Goal: Task Accomplishment & Management: Manage account settings

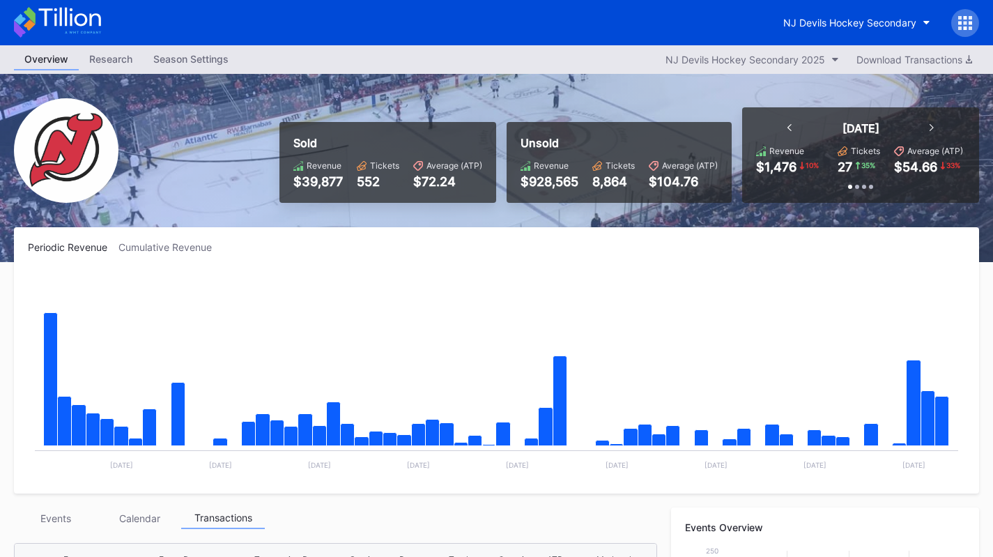
click at [897, 28] on div "NJ Devils Hockey Secondary" at bounding box center [849, 23] width 133 height 12
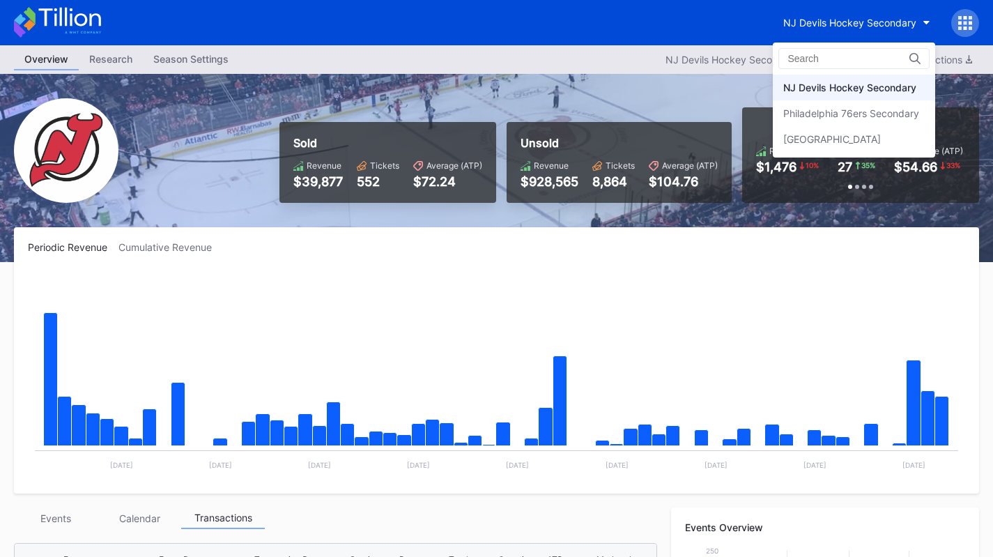
click at [893, 107] on div "Philadelphia 76ers Secondary" at bounding box center [851, 113] width 136 height 12
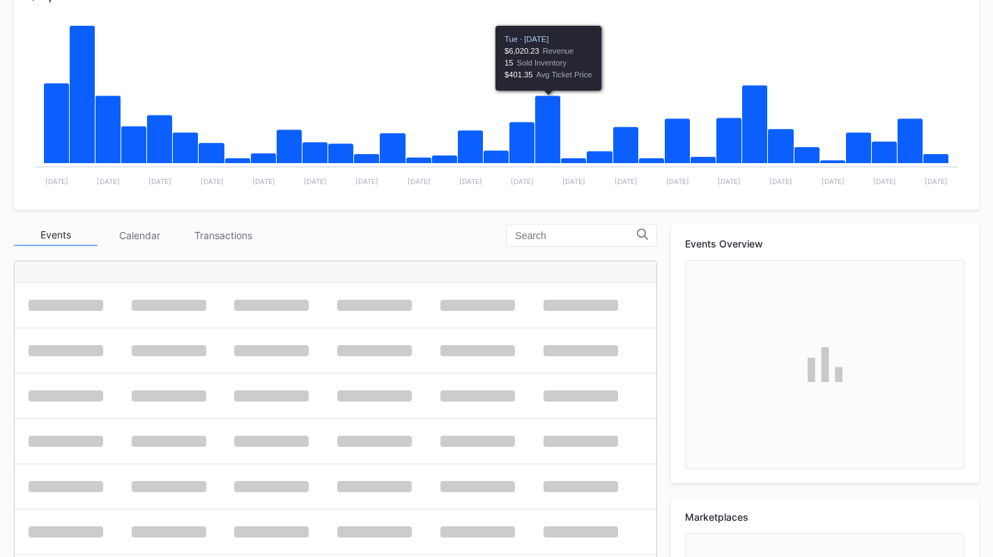
scroll to position [284, 0]
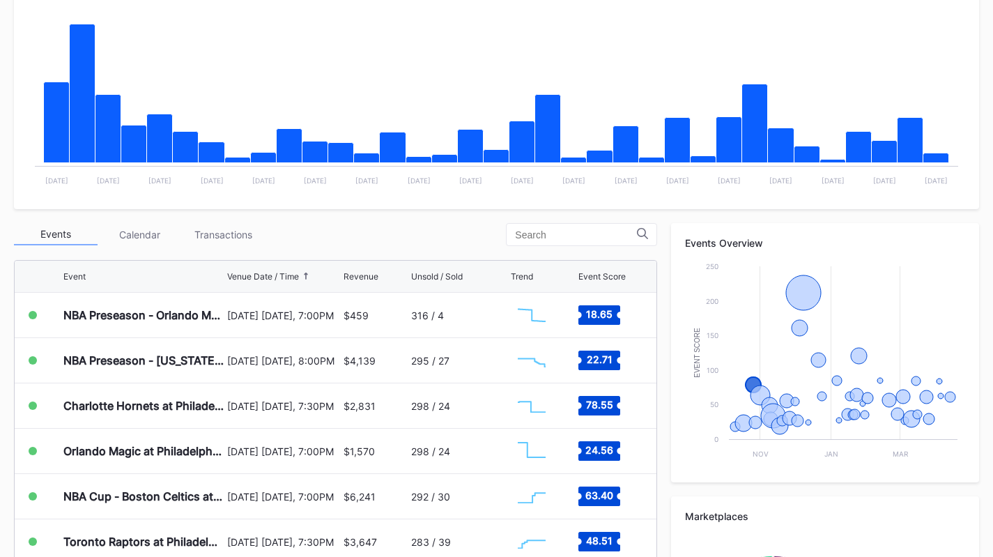
click at [450, 416] on div "298 / 24" at bounding box center [459, 405] width 96 height 45
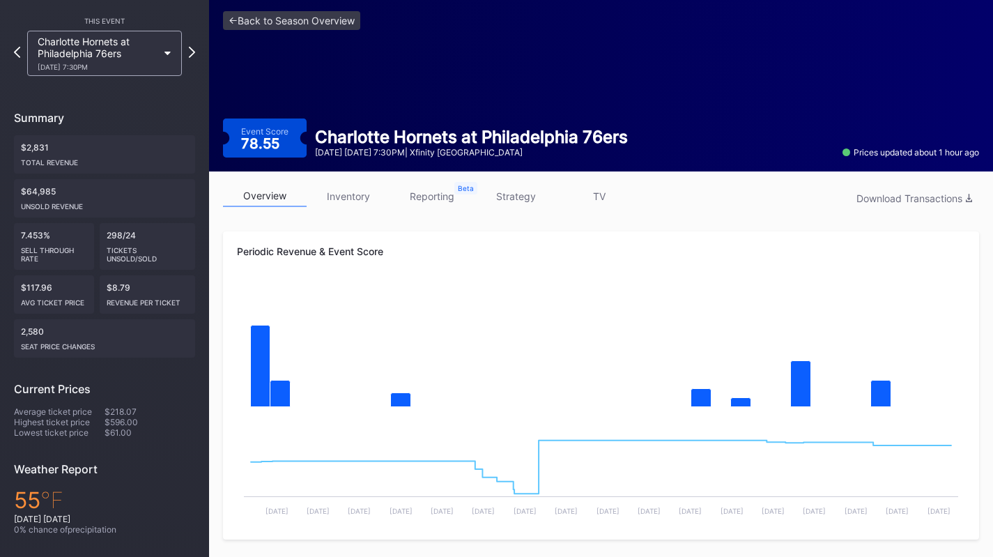
scroll to position [43, 0]
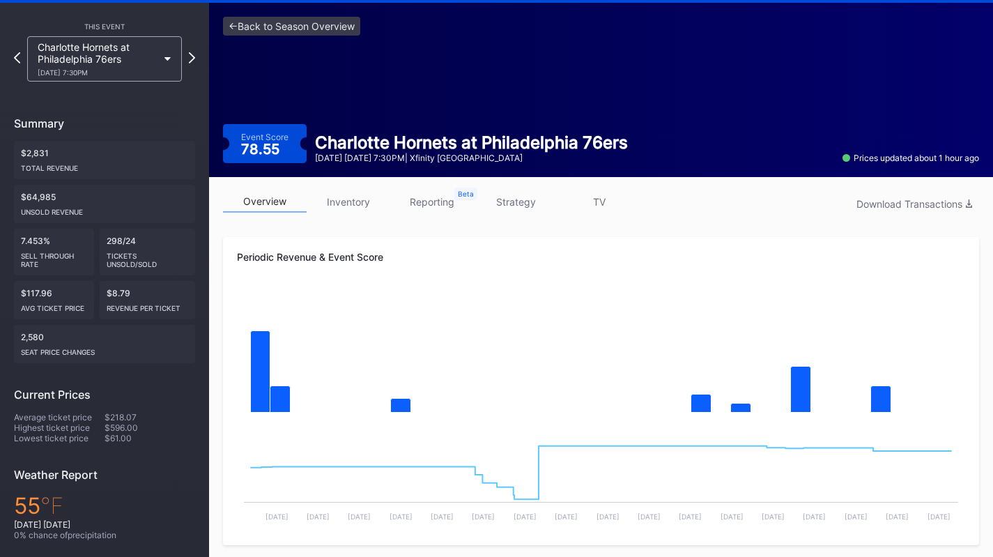
click at [524, 201] on link "strategy" at bounding box center [516, 202] width 84 height 22
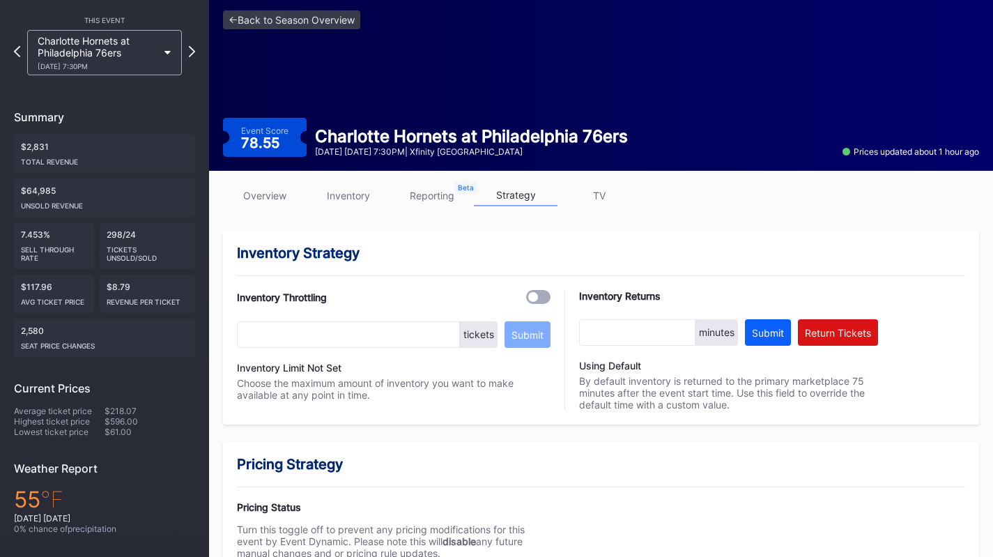
scroll to position [48, 0]
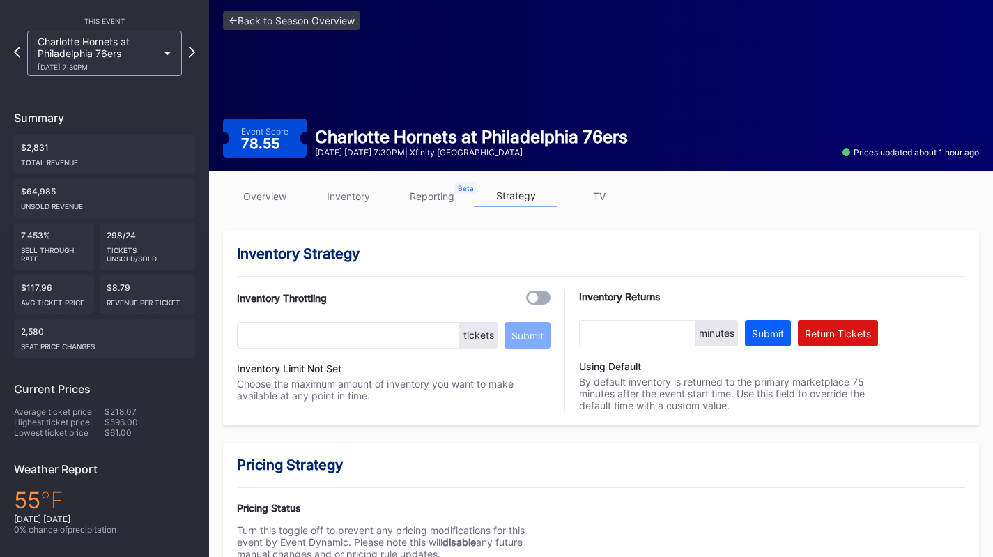
click at [319, 205] on link "inventory" at bounding box center [349, 196] width 84 height 22
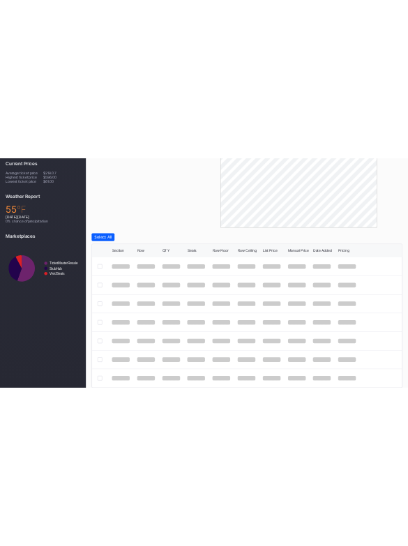
scroll to position [440, 0]
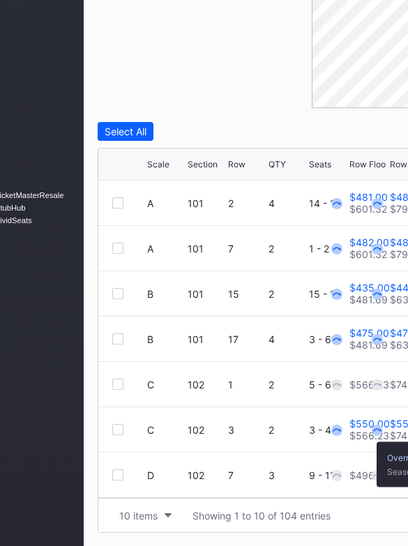
scroll to position [485, 122]
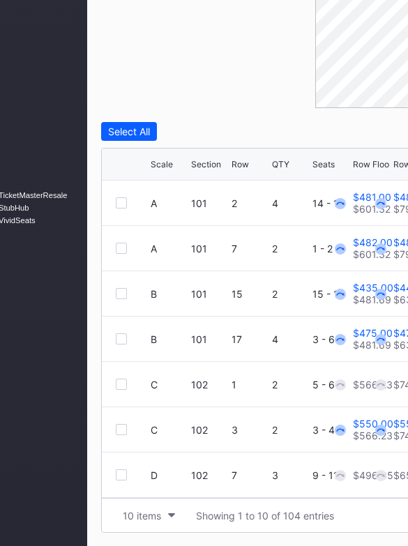
click at [139, 510] on div "10 items" at bounding box center [142, 515] width 38 height 12
click at [141, 483] on div "200 items" at bounding box center [148, 480] width 45 height 12
click at [166, 164] on div "Scale" at bounding box center [161, 164] width 22 height 10
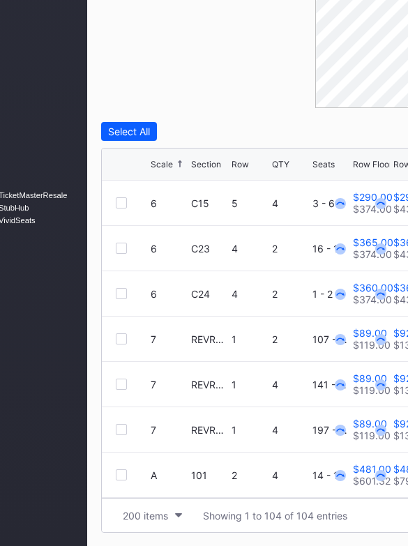
click at [166, 164] on div "Scale" at bounding box center [161, 164] width 22 height 10
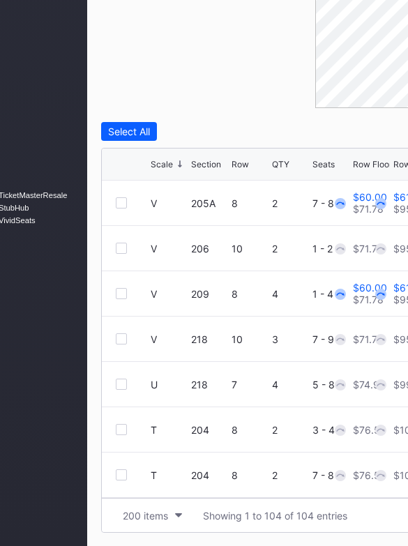
click at [166, 164] on div "Scale" at bounding box center [161, 164] width 22 height 10
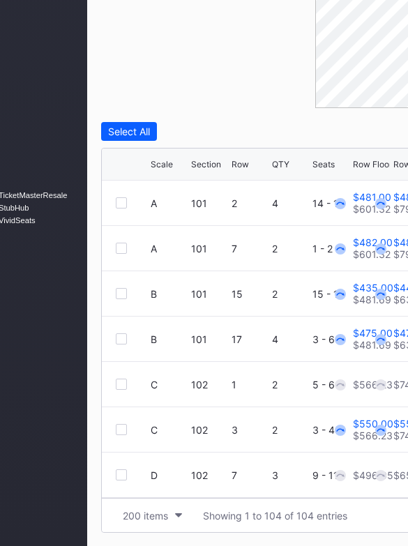
click at [166, 164] on div "Scale" at bounding box center [161, 164] width 22 height 10
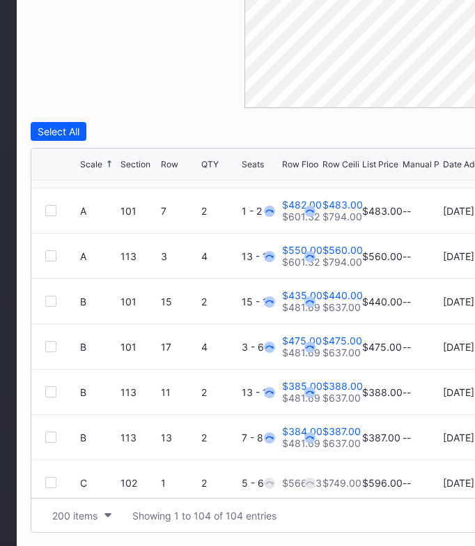
scroll to position [310, 0]
click at [141, 114] on div "Filters Section Select All Scale Section Row QTY Seats Row Floor Row Ceiling Li…" at bounding box center [330, 163] width 599 height 738
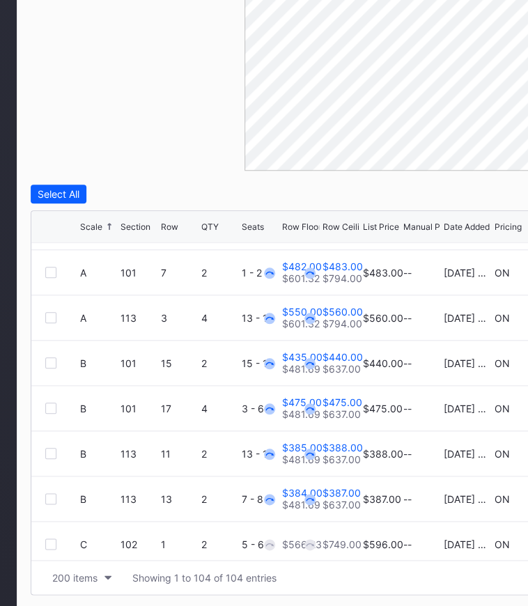
click at [22, 450] on div "overview inventory reporting strategy TV Download Unsold Inventory Filters Sect…" at bounding box center [330, 203] width 627 height 812
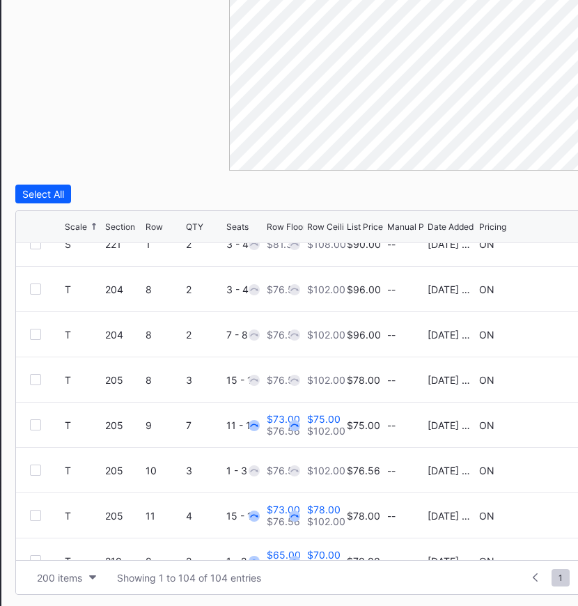
scroll to position [4393, 0]
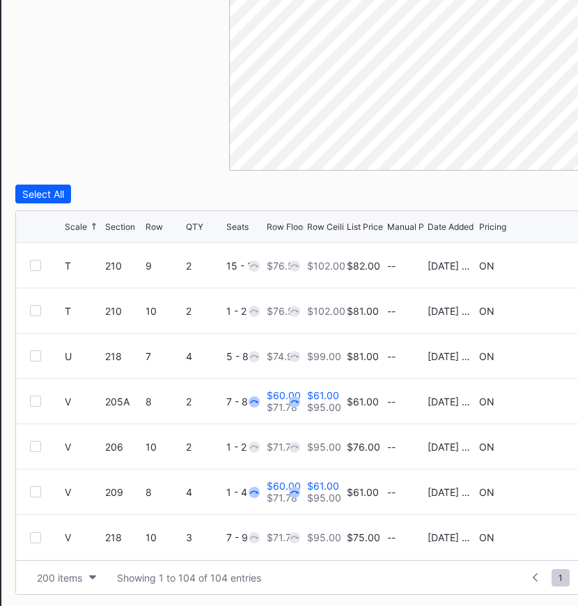
click at [36, 486] on div at bounding box center [35, 491] width 11 height 11
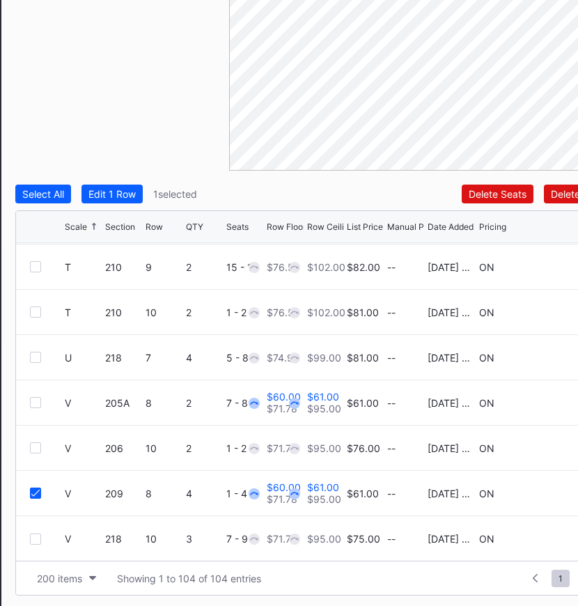
click at [36, 399] on div at bounding box center [35, 402] width 11 height 11
click at [138, 194] on div "Edit 2 Rows" at bounding box center [114, 194] width 53 height 12
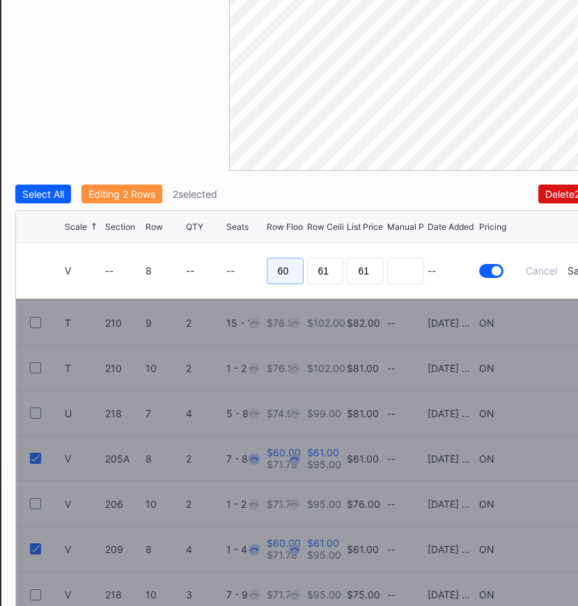
click at [281, 262] on input "60" at bounding box center [285, 271] width 37 height 26
type input "55"
type input "57"
click at [569, 271] on div "Save" at bounding box center [579, 271] width 23 height 12
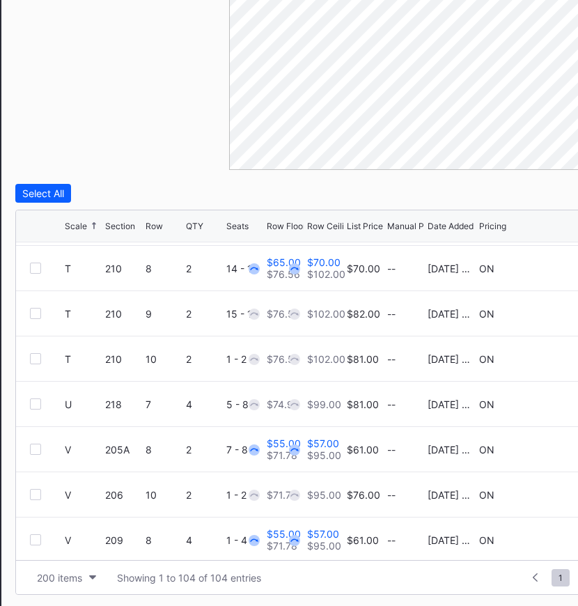
scroll to position [4345, 0]
click at [553, 403] on icon at bounding box center [558, 404] width 10 height 10
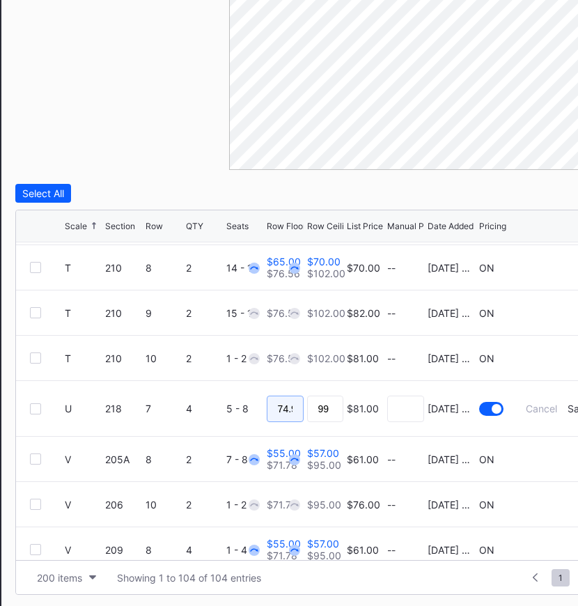
click at [283, 407] on input "74.97" at bounding box center [285, 409] width 37 height 26
type input "60"
type input "63"
click at [568, 404] on div "Save" at bounding box center [579, 409] width 23 height 12
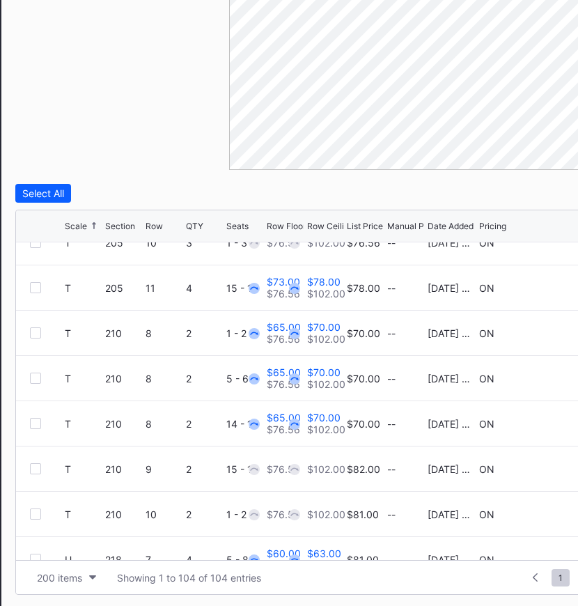
scroll to position [4172, 0]
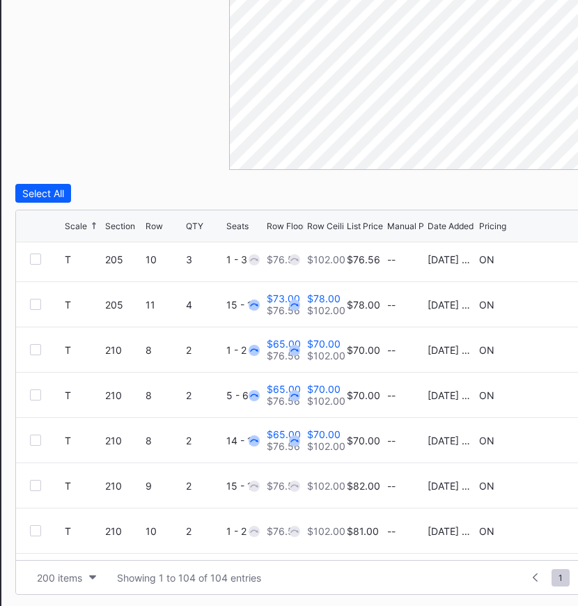
click at [39, 300] on div at bounding box center [35, 304] width 11 height 11
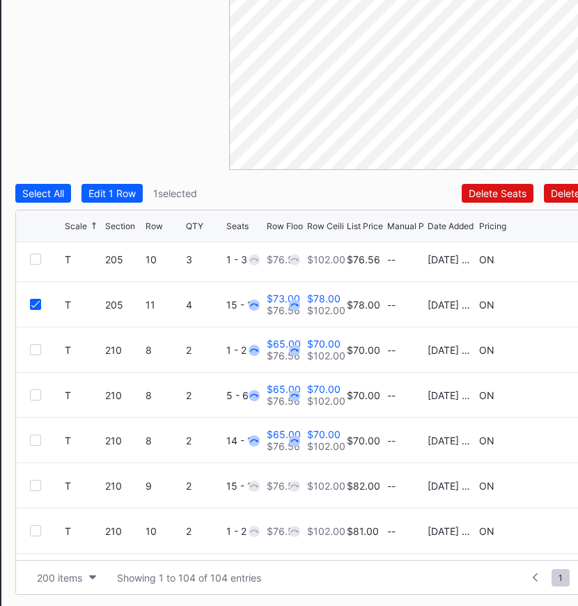
click at [35, 396] on div at bounding box center [35, 394] width 11 height 11
click at [33, 435] on div at bounding box center [35, 440] width 11 height 11
click at [121, 184] on button "Edit 3 Rows" at bounding box center [116, 193] width 68 height 19
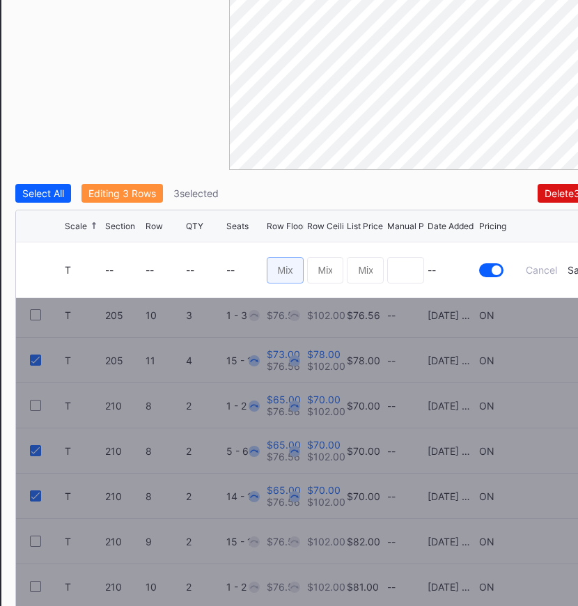
click at [296, 269] on input at bounding box center [285, 270] width 37 height 26
click at [296, 269] on input "69" at bounding box center [285, 270] width 37 height 26
type input "60"
type input "63"
click at [569, 267] on div "Save" at bounding box center [579, 270] width 23 height 12
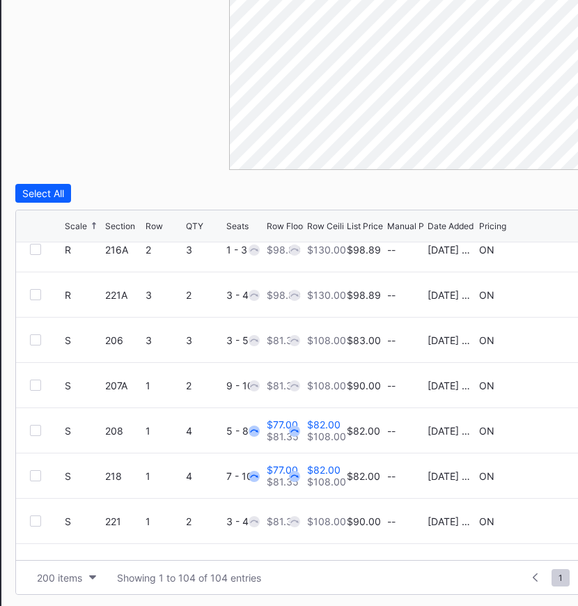
scroll to position [3685, 0]
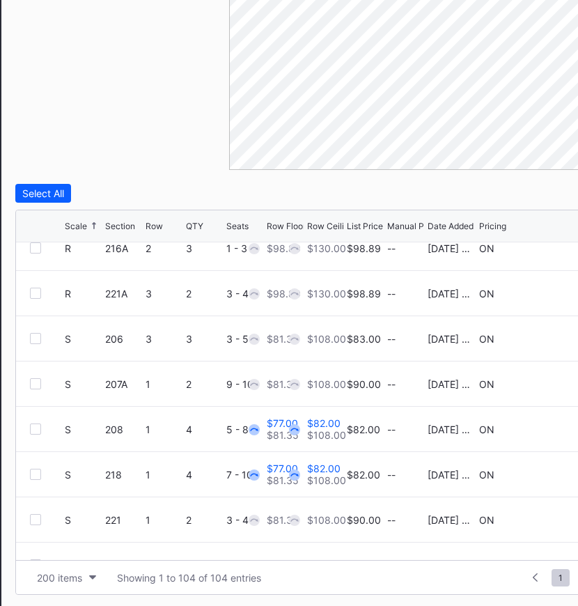
click at [33, 428] on div at bounding box center [35, 429] width 11 height 11
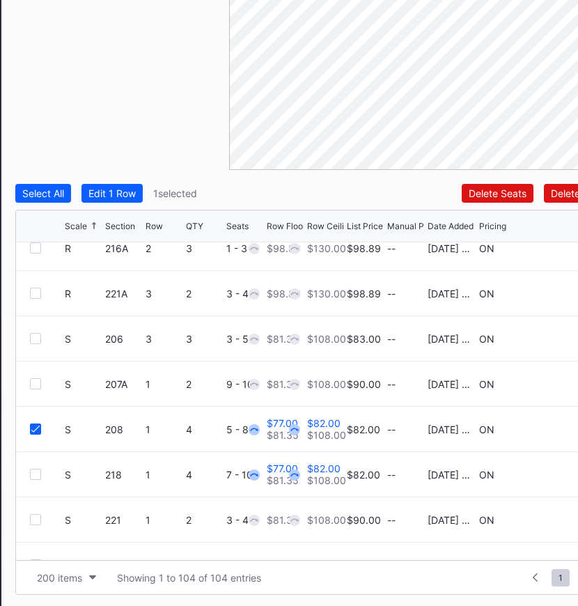
click at [36, 479] on div "S 218 1 4 7 - 10 $77.00 $81.35 $82.00 $108.00 $82.00 -- [DATE] 4:21PM ON" at bounding box center [315, 474] width 598 height 45
click at [36, 477] on div at bounding box center [35, 474] width 11 height 11
click at [129, 189] on div "Edit 2 Rows" at bounding box center [114, 193] width 53 height 12
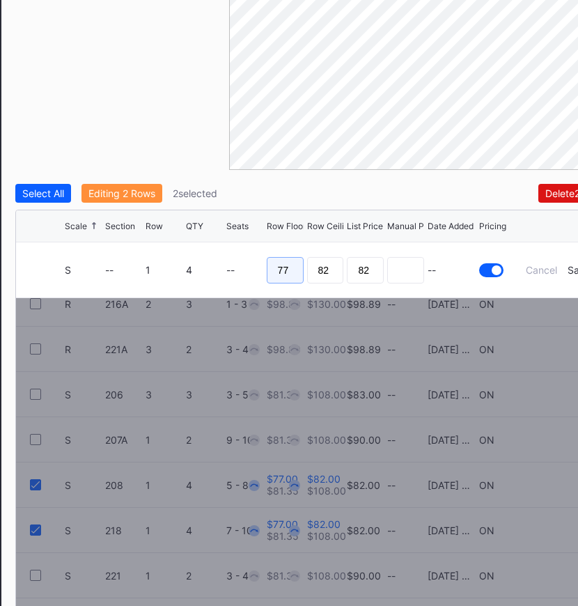
click at [296, 265] on input "77" at bounding box center [285, 270] width 37 height 26
type input "64"
type input "68"
click at [570, 272] on div "Save" at bounding box center [579, 270] width 23 height 12
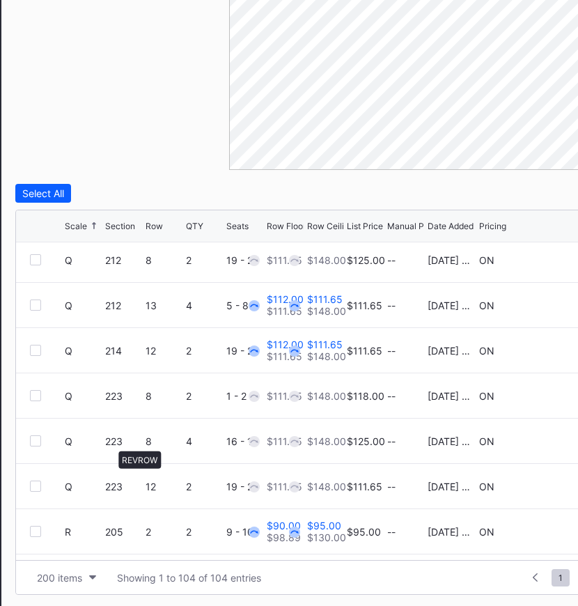
scroll to position [3307, 0]
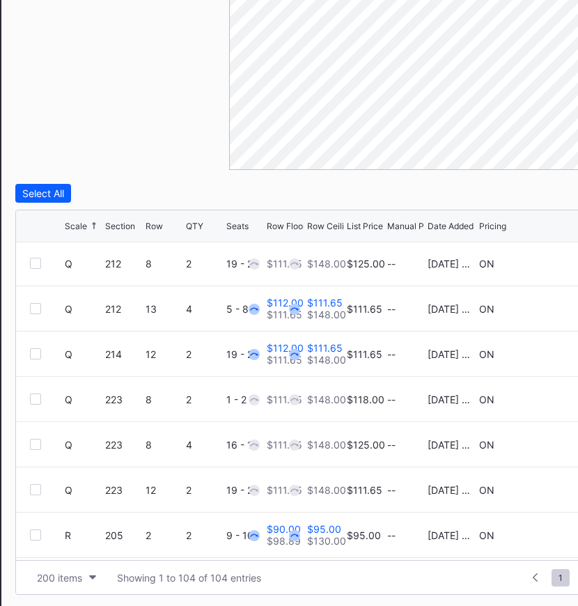
click at [39, 442] on div at bounding box center [35, 444] width 11 height 11
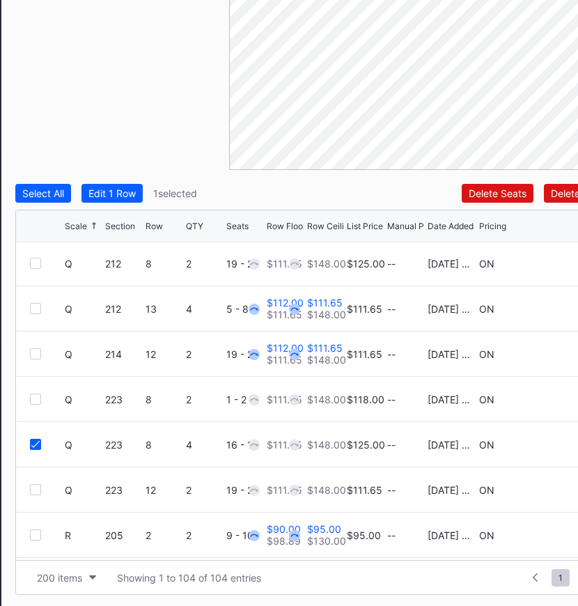
click at [30, 303] on div at bounding box center [35, 308] width 11 height 11
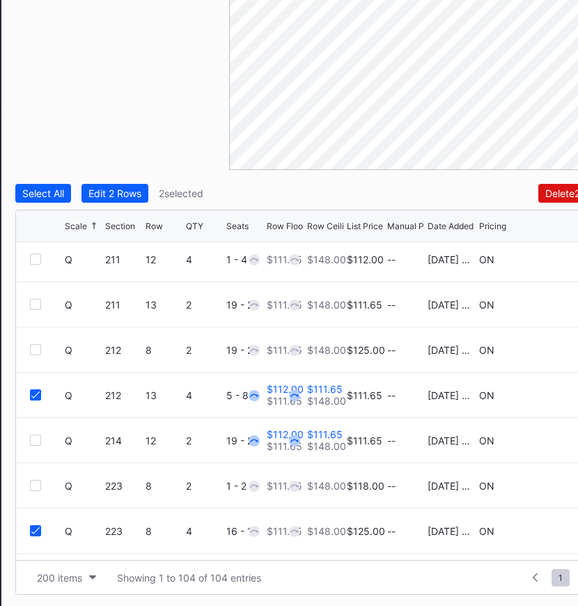
scroll to position [3215, 0]
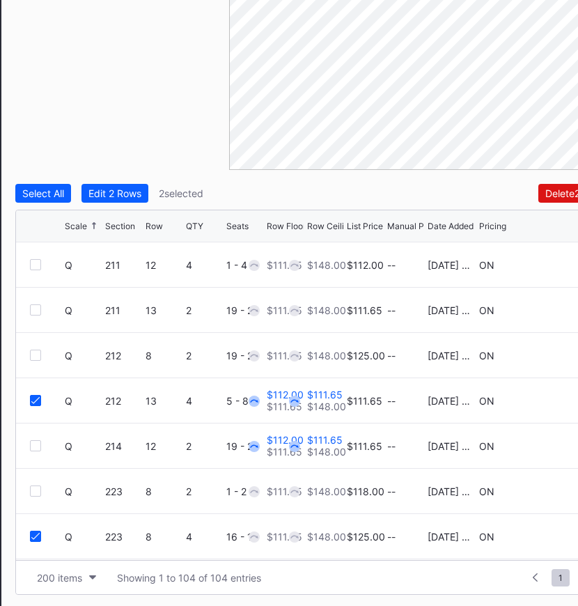
click at [38, 261] on div at bounding box center [35, 264] width 11 height 11
click at [114, 196] on div "Edit 3 Rows" at bounding box center [115, 193] width 54 height 12
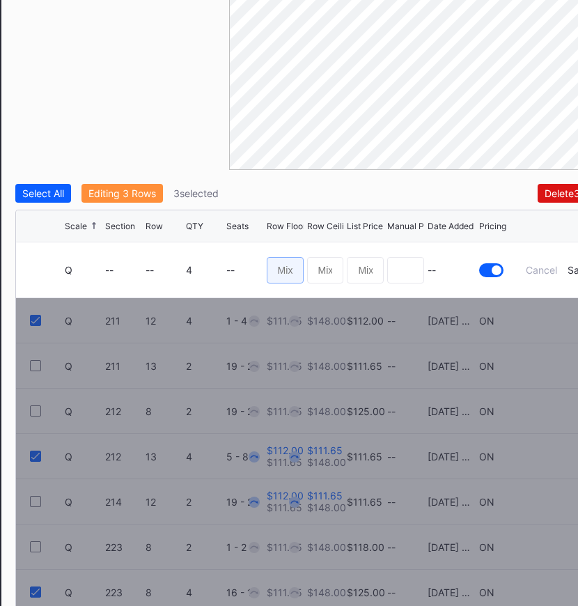
click at [288, 267] on input at bounding box center [285, 270] width 37 height 26
type input "89"
type input "93"
click at [575, 265] on div "Save" at bounding box center [579, 270] width 23 height 12
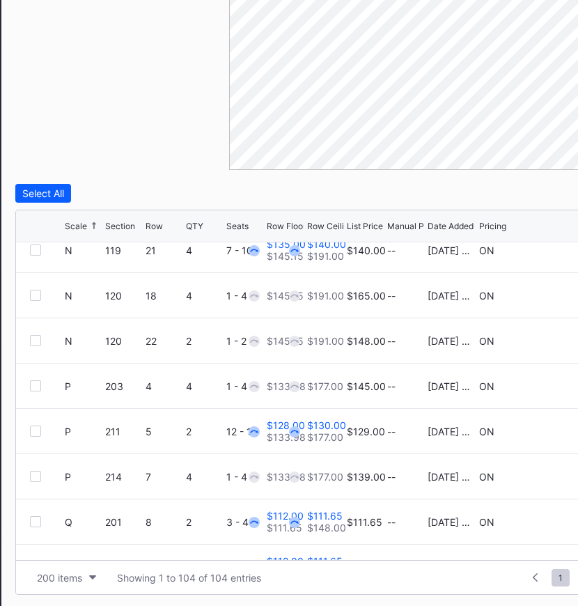
scroll to position [2822, 0]
click at [553, 383] on icon at bounding box center [558, 387] width 10 height 10
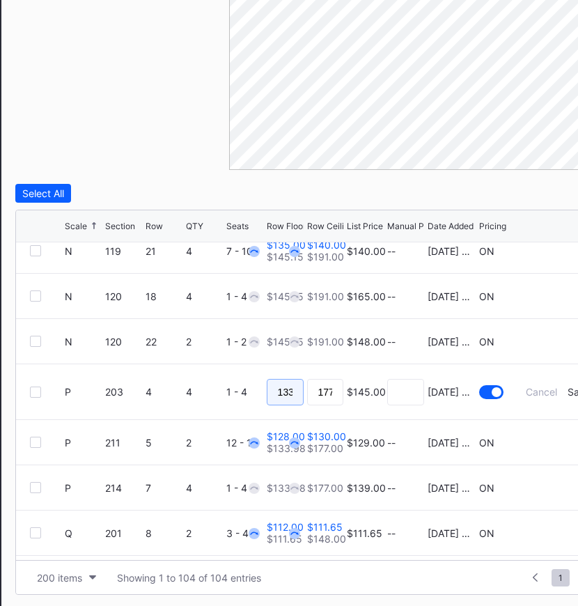
click at [285, 393] on input "133.98" at bounding box center [285, 392] width 37 height 26
type input "107"
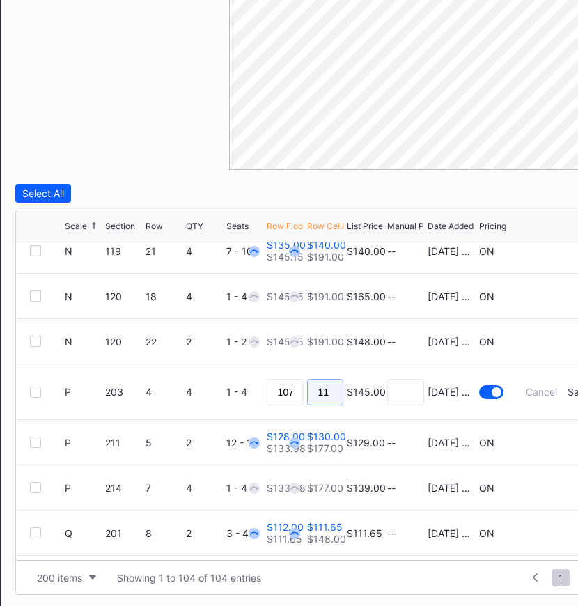
type input "110"
click at [570, 390] on div "Save" at bounding box center [579, 392] width 23 height 12
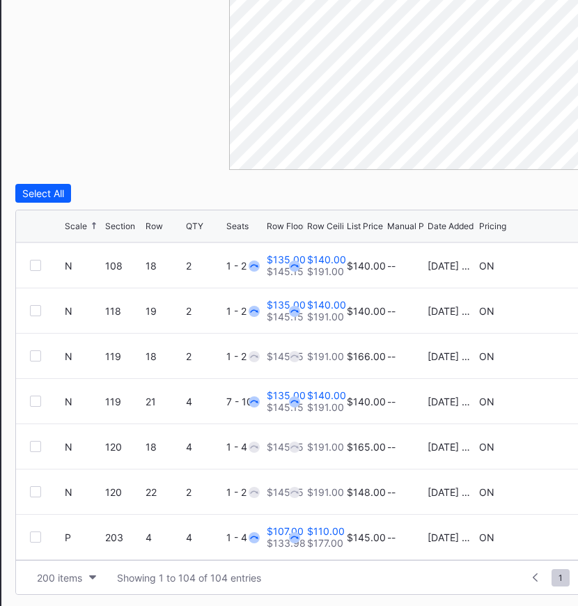
scroll to position [2671, 0]
click at [36, 402] on div at bounding box center [35, 401] width 11 height 11
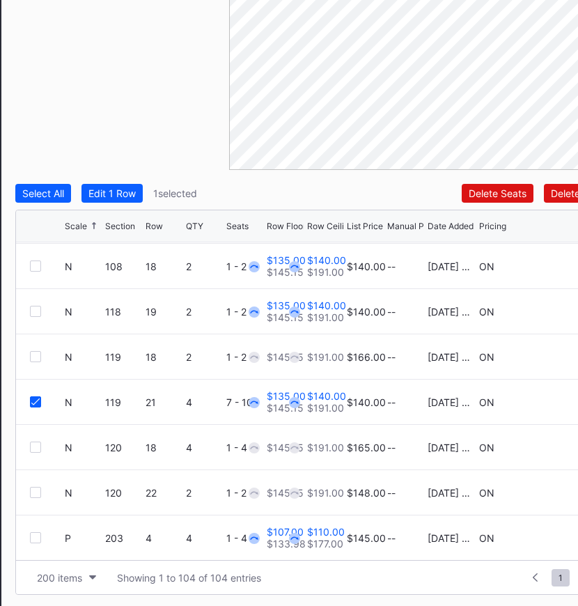
click at [40, 442] on div at bounding box center [35, 447] width 11 height 11
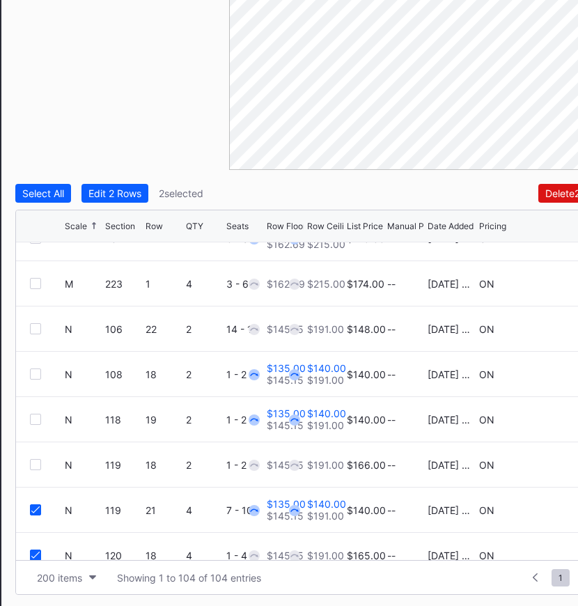
scroll to position [2551, 0]
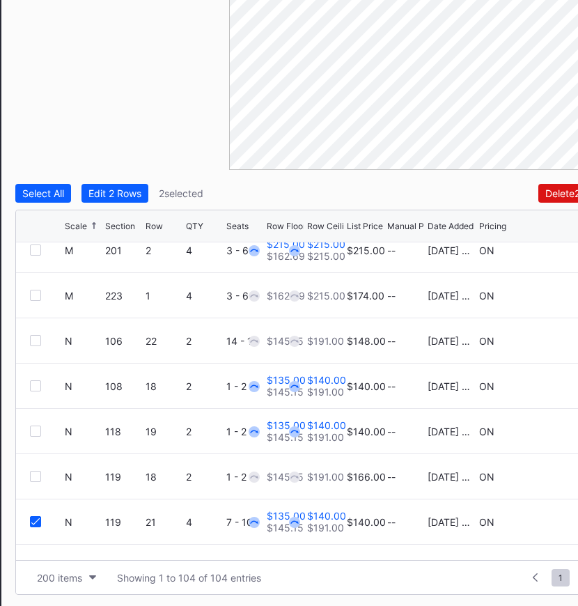
click at [119, 196] on div "Edit 2 Rows" at bounding box center [114, 193] width 53 height 12
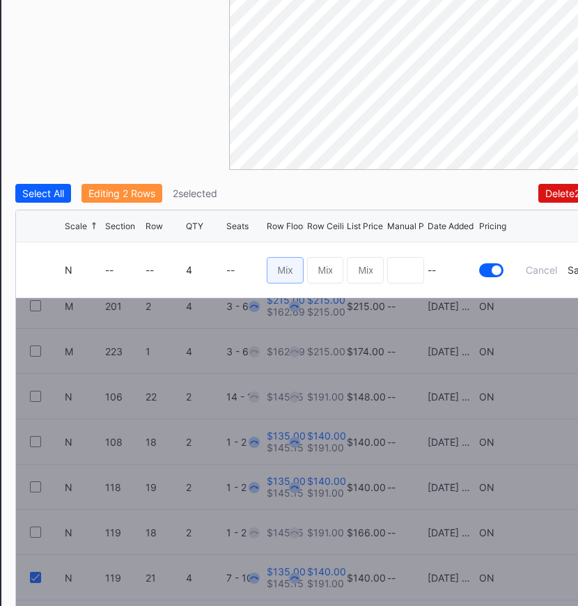
click at [280, 265] on input at bounding box center [285, 270] width 37 height 26
type input "115"
type input "118"
click at [575, 268] on div "Save" at bounding box center [579, 270] width 23 height 12
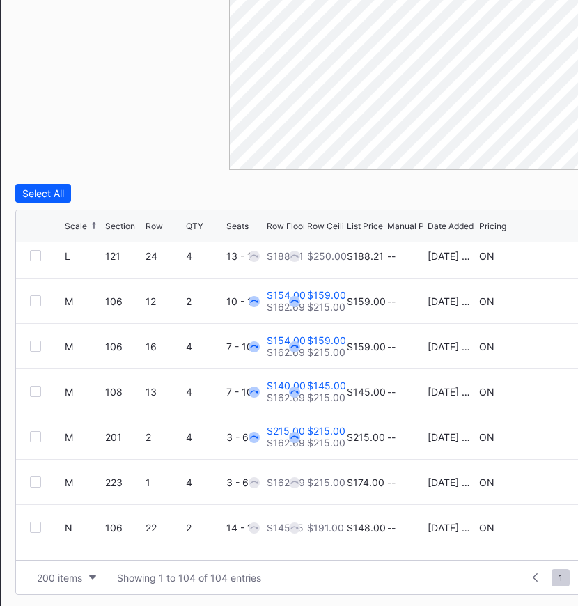
scroll to position [2362, 0]
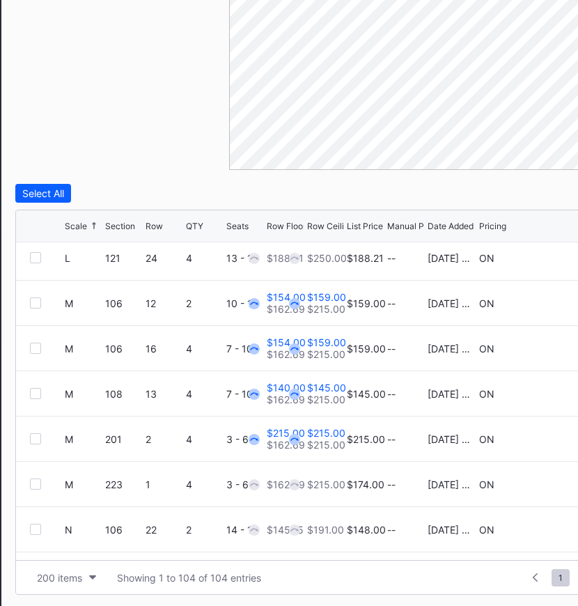
click at [31, 343] on div at bounding box center [35, 348] width 11 height 11
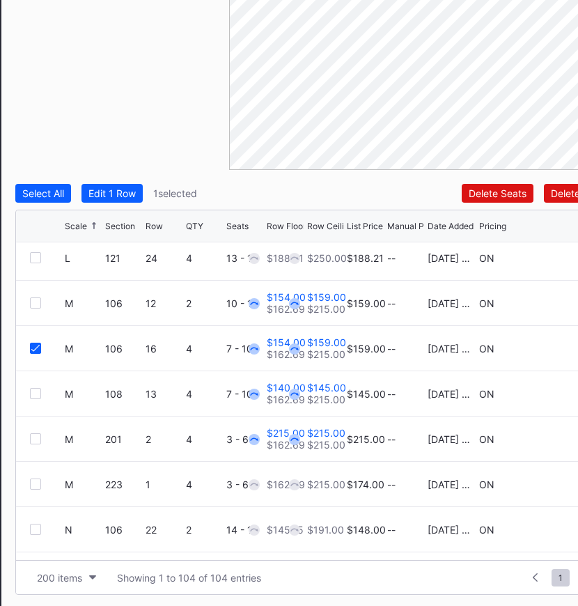
click at [38, 394] on div at bounding box center [35, 393] width 11 height 11
click at [123, 192] on div "Edit 2 Rows" at bounding box center [114, 193] width 53 height 12
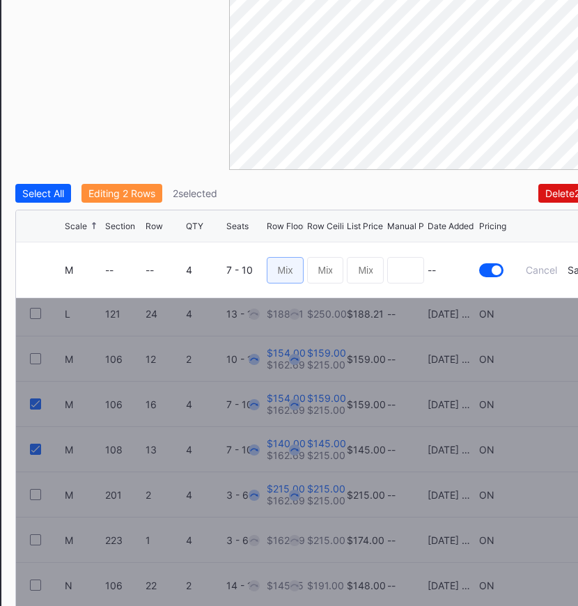
click at [294, 268] on input at bounding box center [285, 270] width 37 height 26
type input "130"
type input "133"
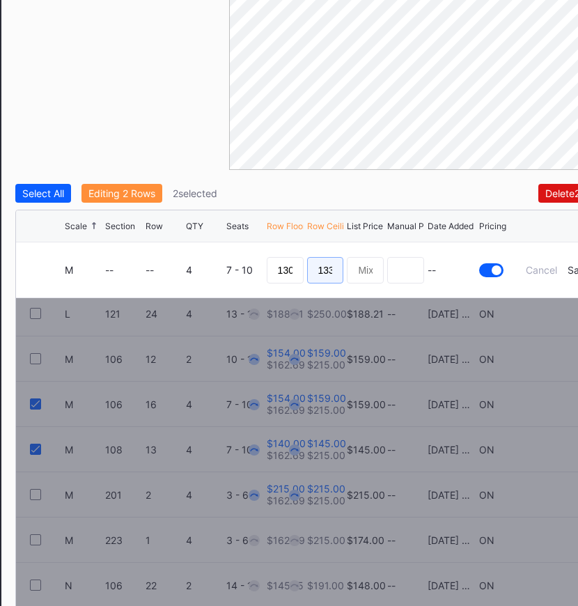
scroll to position [0, 1]
click at [575, 270] on div "Save" at bounding box center [579, 270] width 23 height 12
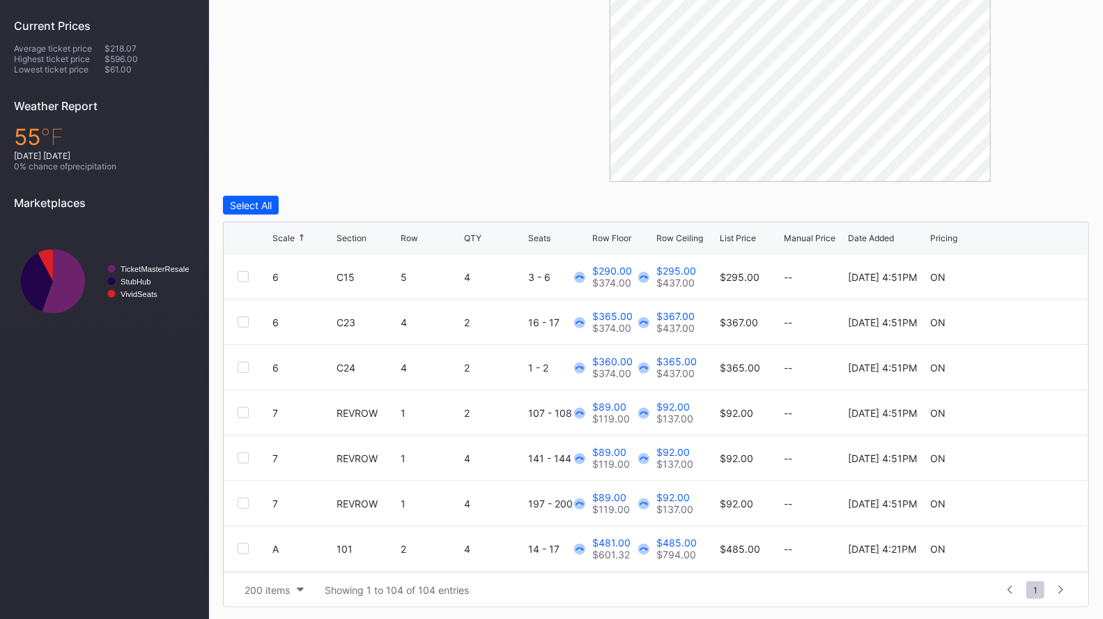
scroll to position [0, 0]
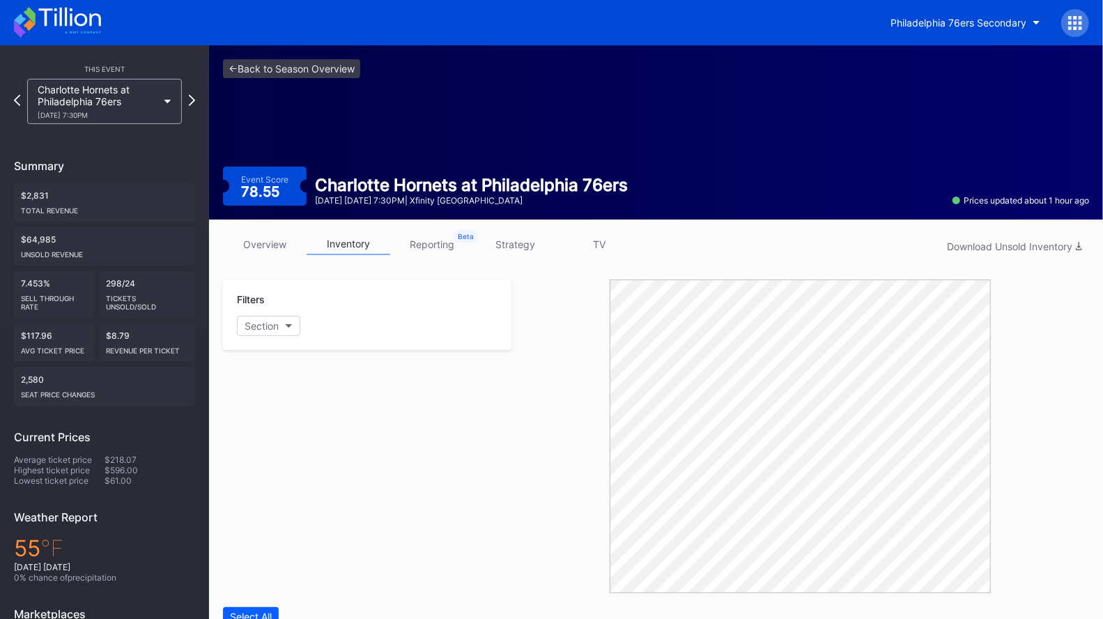
click at [277, 247] on link "overview" at bounding box center [265, 244] width 84 height 22
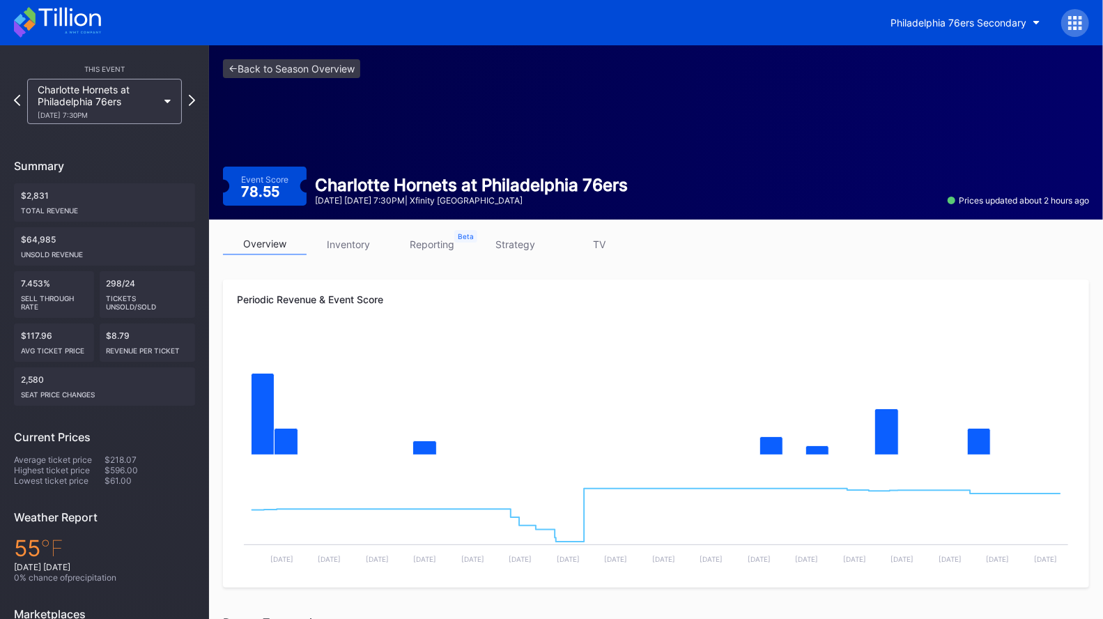
click at [61, 14] on icon at bounding box center [69, 17] width 62 height 19
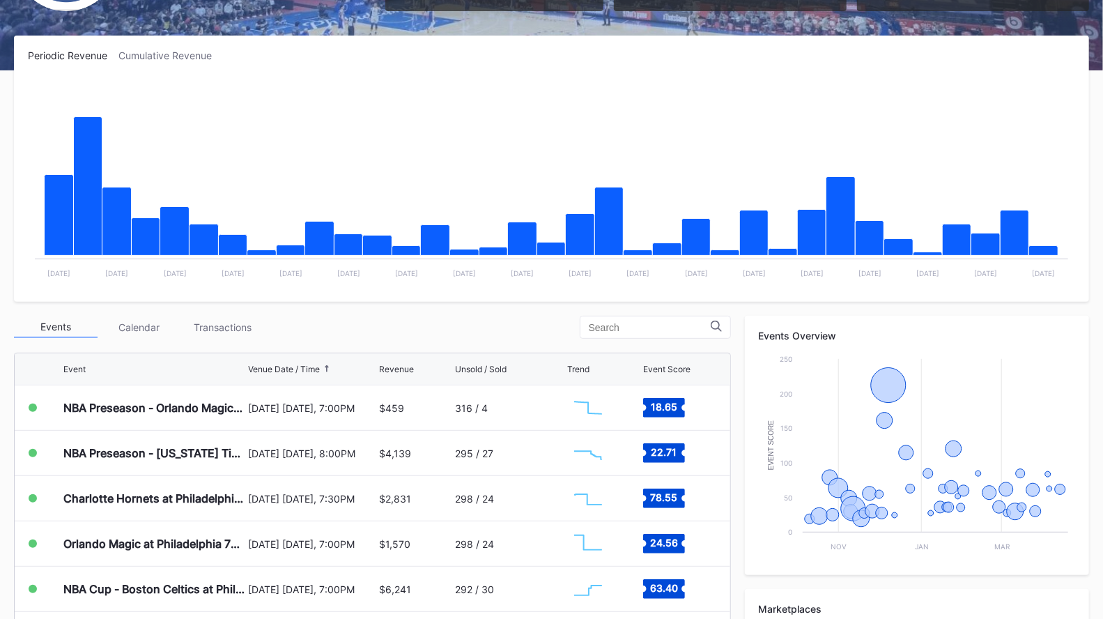
scroll to position [206, 0]
